Goal: Contribute content

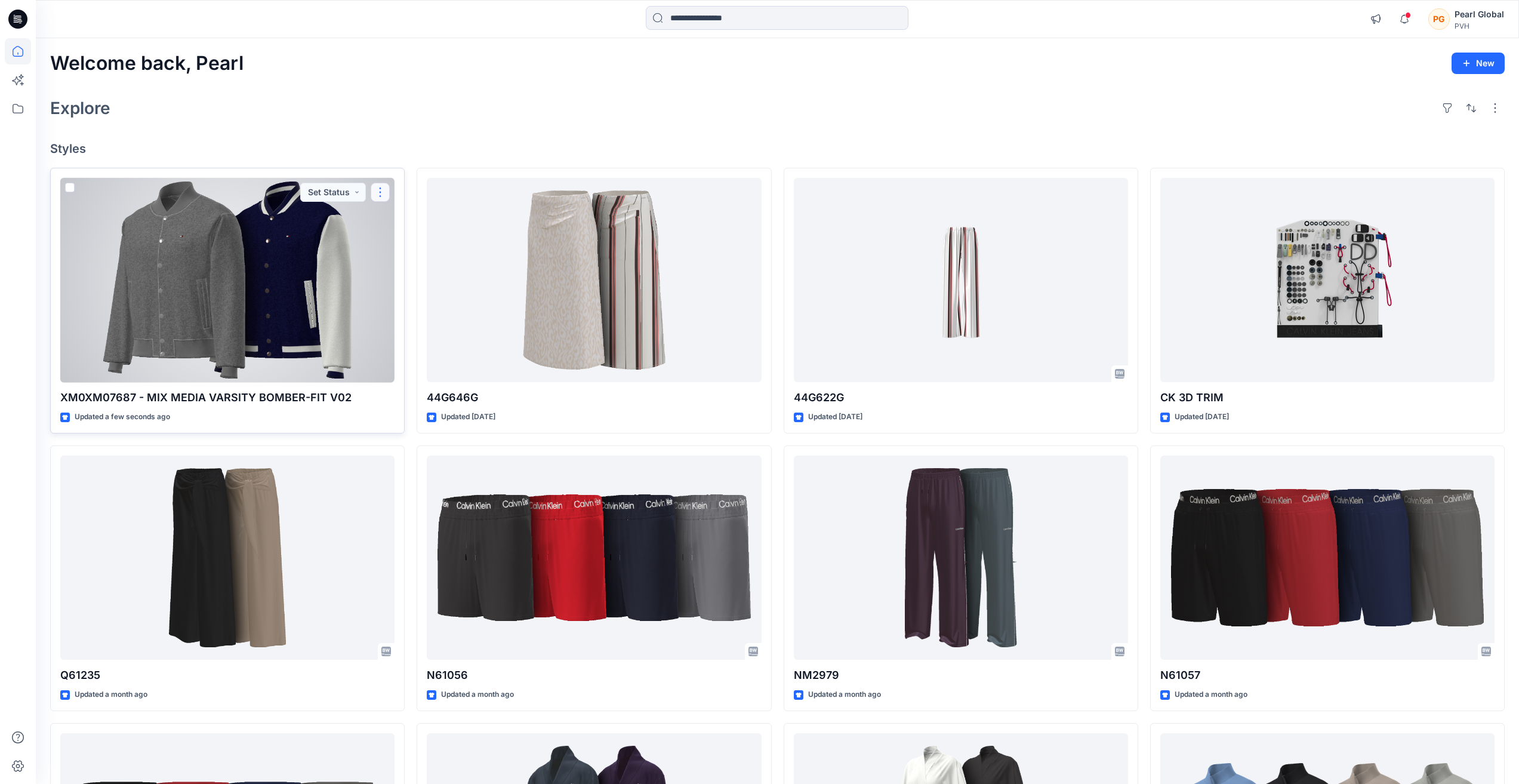
click at [379, 195] on button "button" at bounding box center [380, 192] width 19 height 19
click at [406, 219] on p "Edit" at bounding box center [402, 219] width 15 height 12
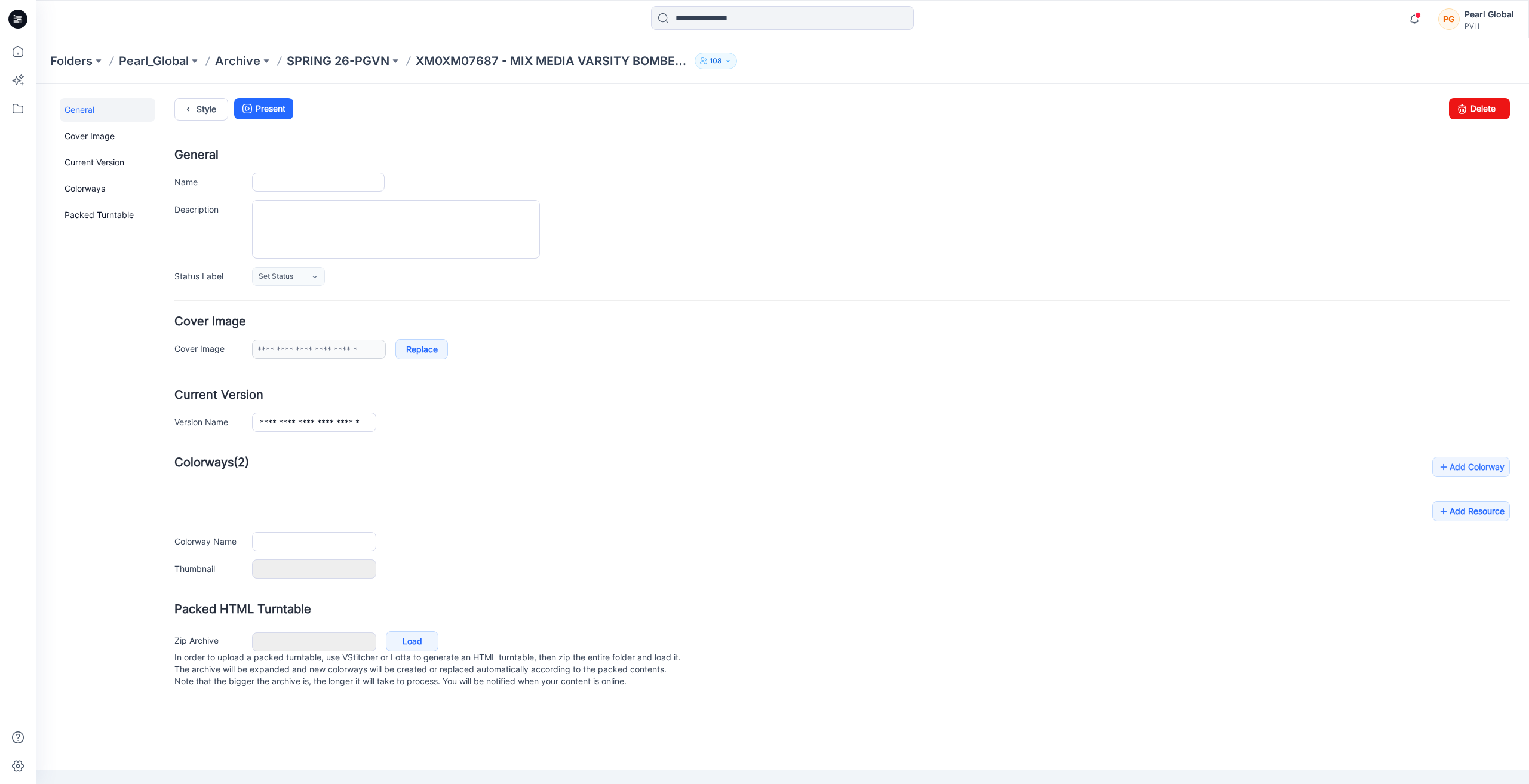
type input "**********"
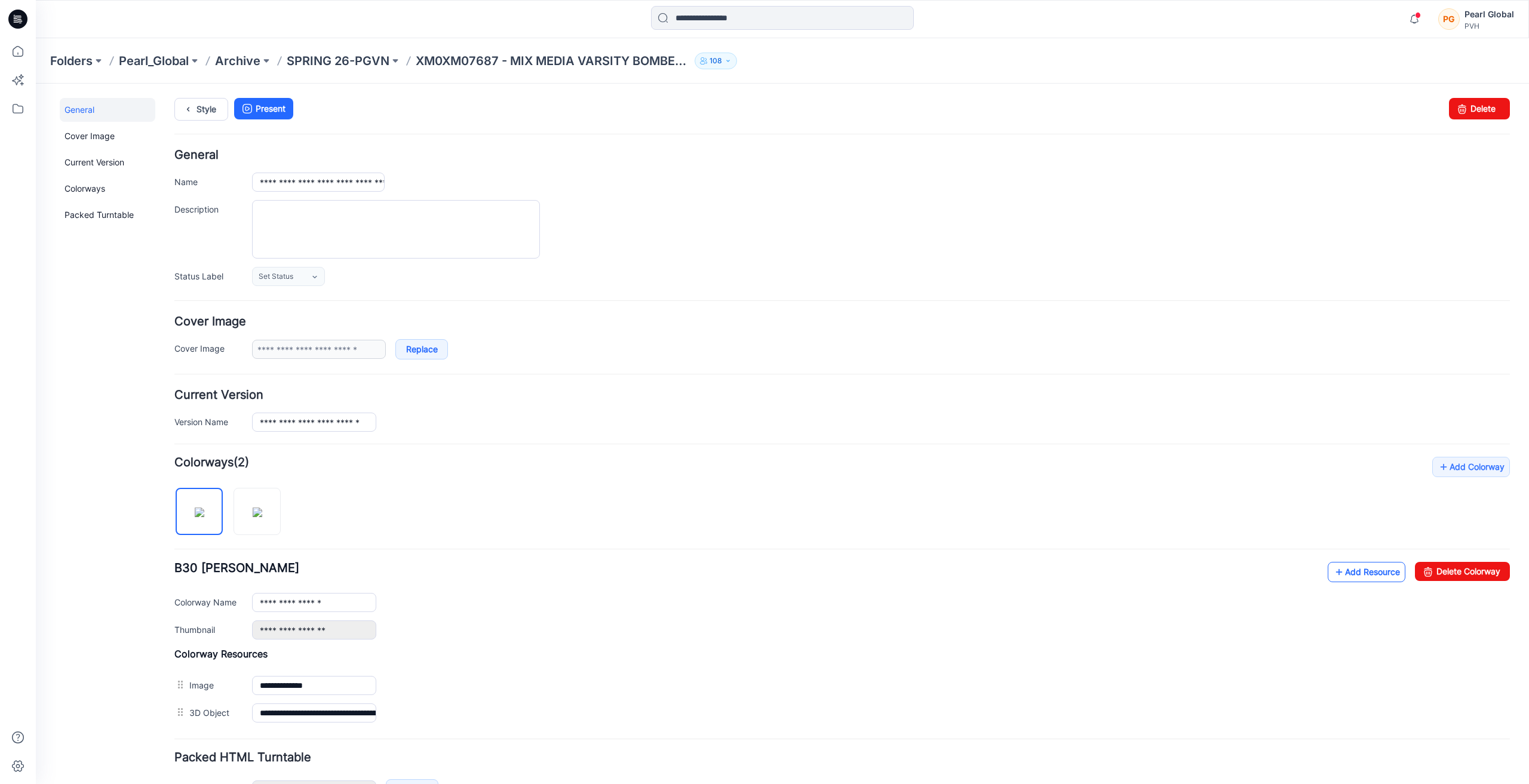
click at [1358, 571] on link "Add Resource" at bounding box center [1366, 572] width 78 height 20
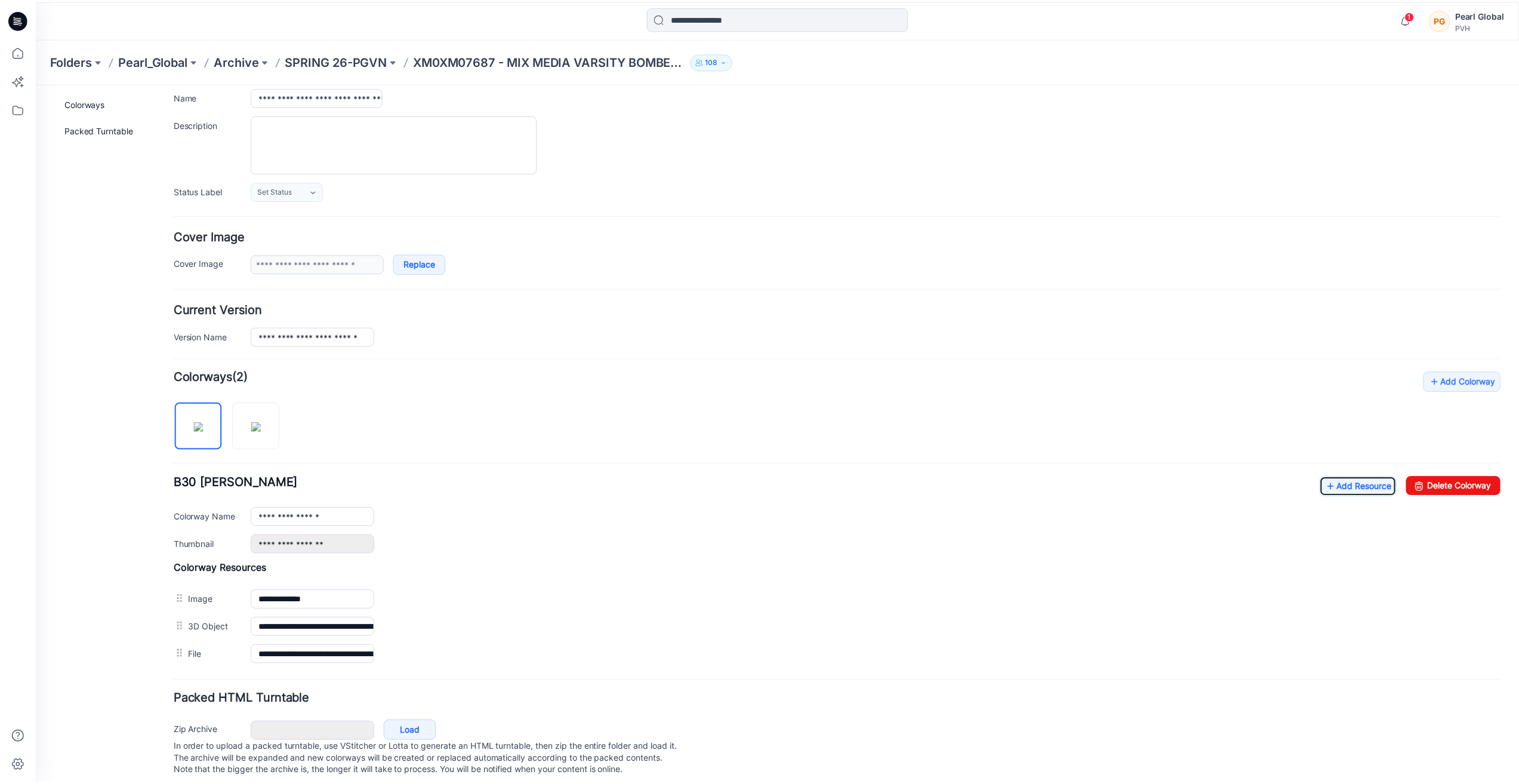
scroll to position [107, 0]
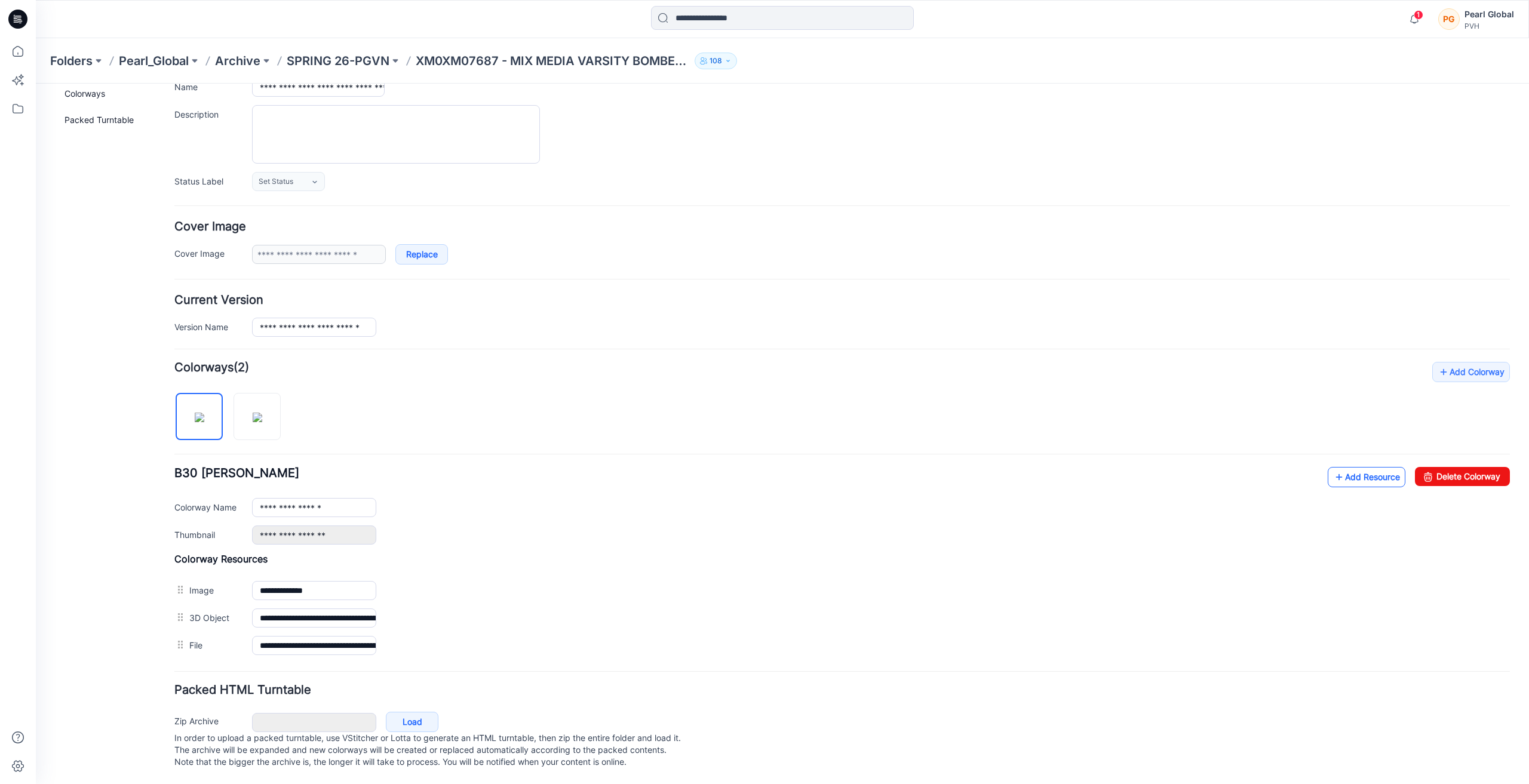
click at [1356, 468] on link "Add Resource" at bounding box center [1366, 477] width 78 height 20
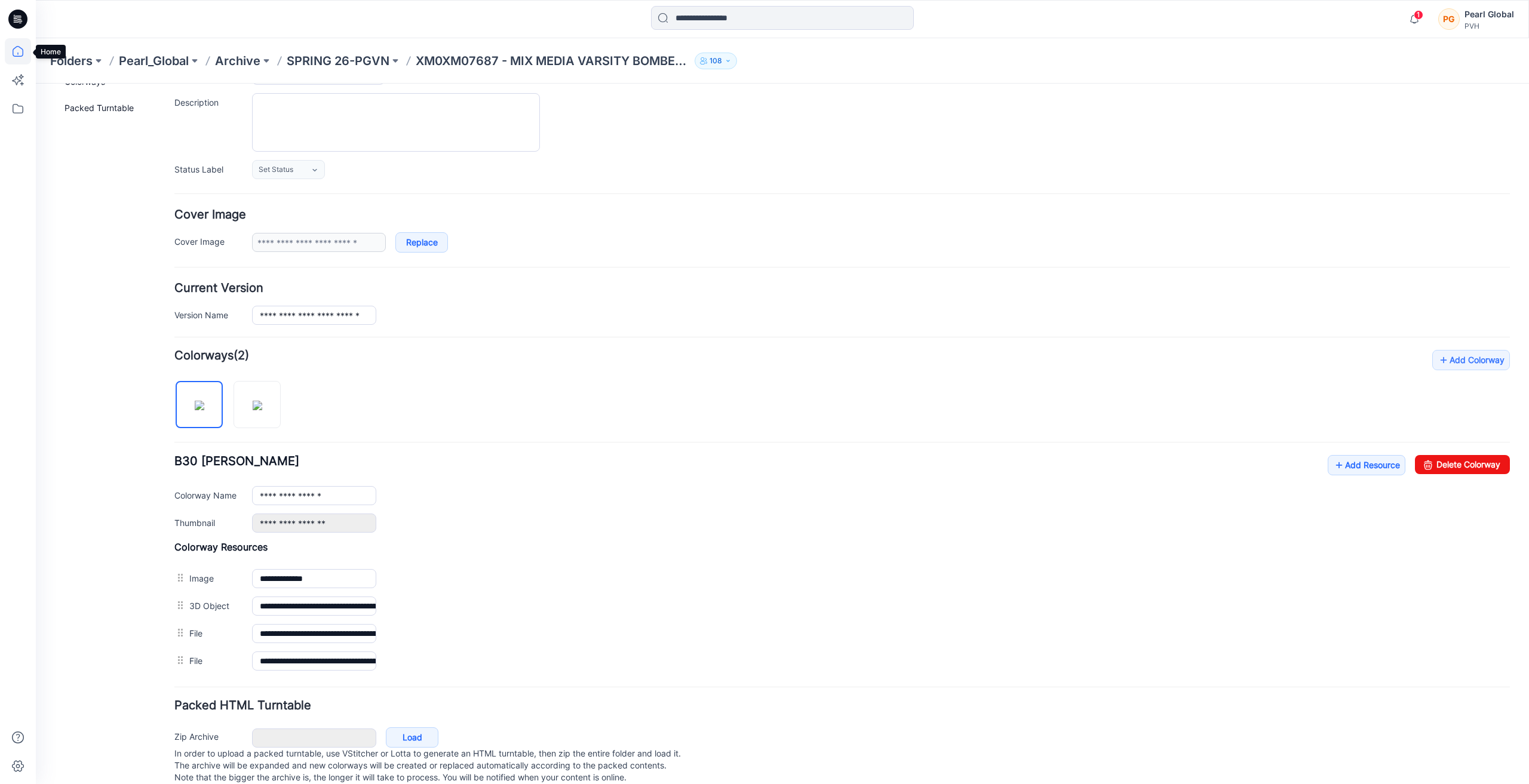
click at [16, 49] on icon at bounding box center [18, 51] width 26 height 26
